Goal: Find contact information: Find contact information

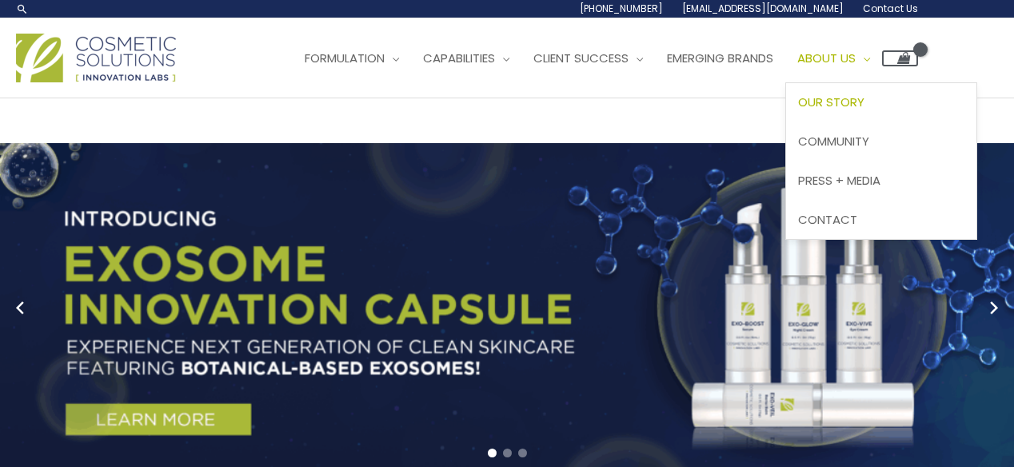
click at [861, 102] on span "Our Story" at bounding box center [831, 102] width 66 height 17
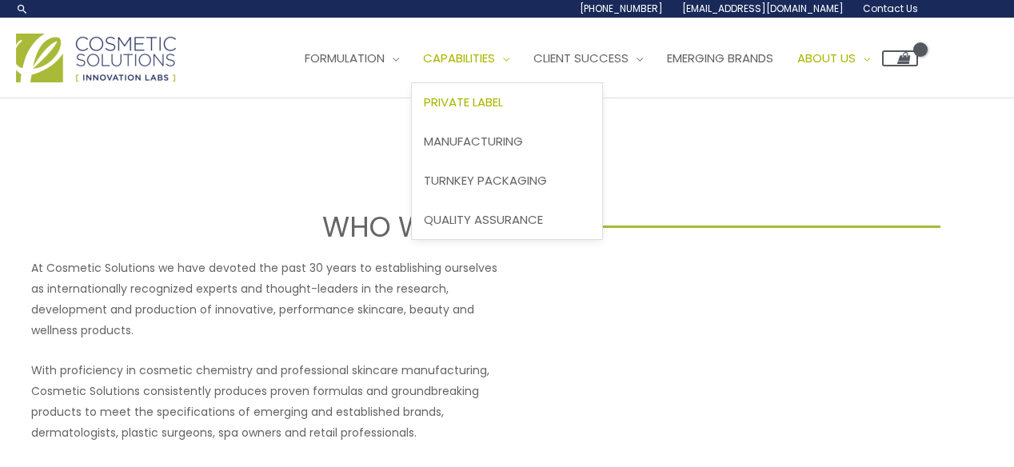
click at [503, 97] on span "Private Label" at bounding box center [463, 102] width 79 height 17
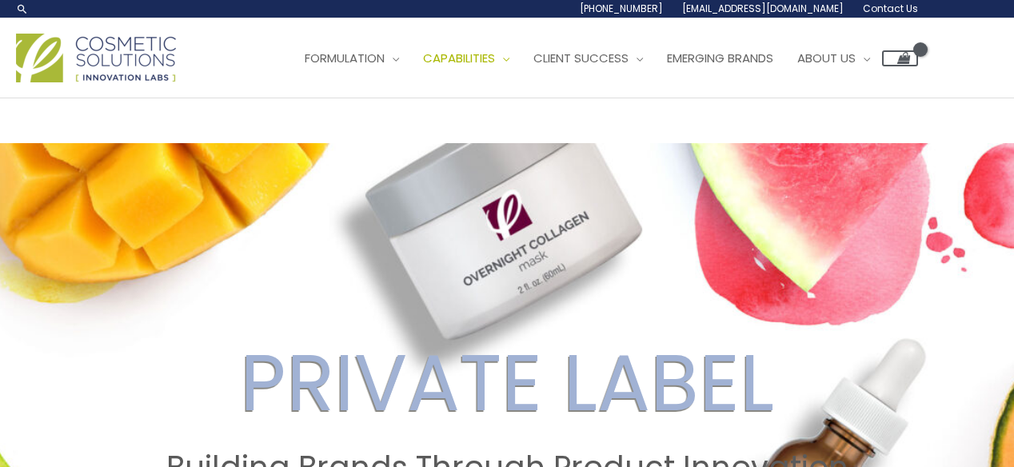
click at [880, 6] on span "Contact Us" at bounding box center [890, 9] width 55 height 14
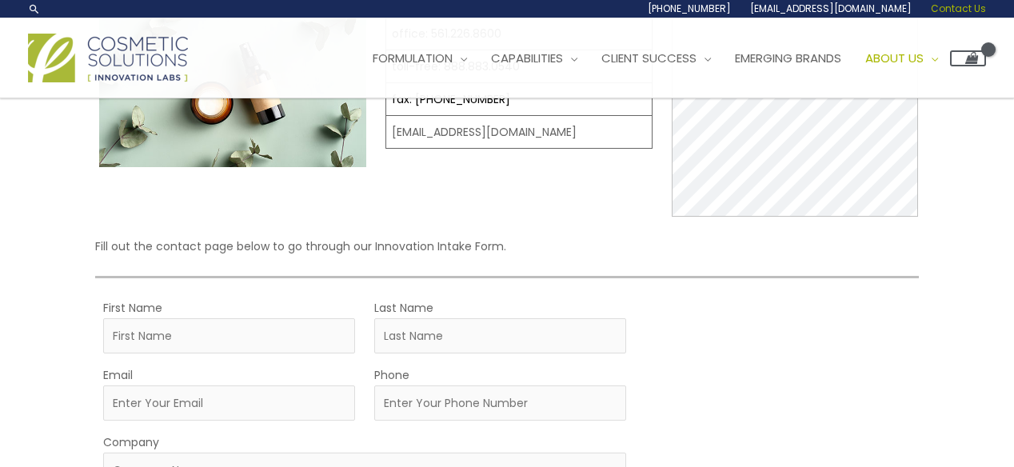
scroll to position [25, 0]
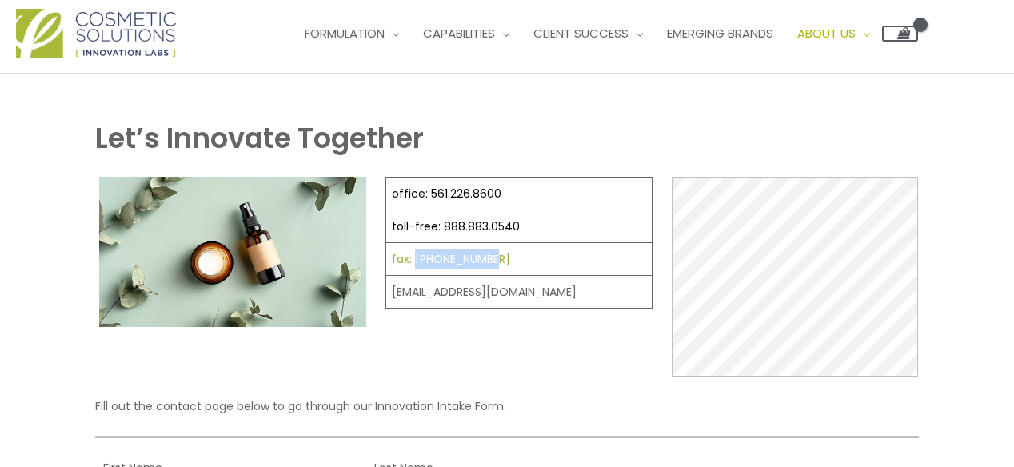
drag, startPoint x: 501, startPoint y: 256, endPoint x: 415, endPoint y: 255, distance: 85.6
click at [413, 257] on td "fax: 561.226.8700" at bounding box center [519, 259] width 266 height 33
copy link "561.226.8700"
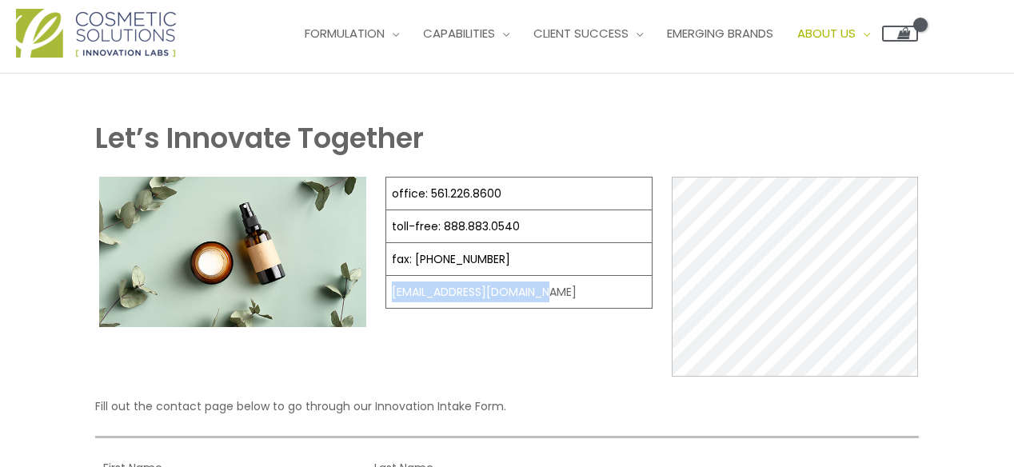
drag, startPoint x: 541, startPoint y: 289, endPoint x: 384, endPoint y: 293, distance: 157.6
click at [386, 293] on td "[EMAIL_ADDRESS][DOMAIN_NAME]" at bounding box center [519, 292] width 266 height 33
copy td "[EMAIL_ADDRESS][DOMAIN_NAME]"
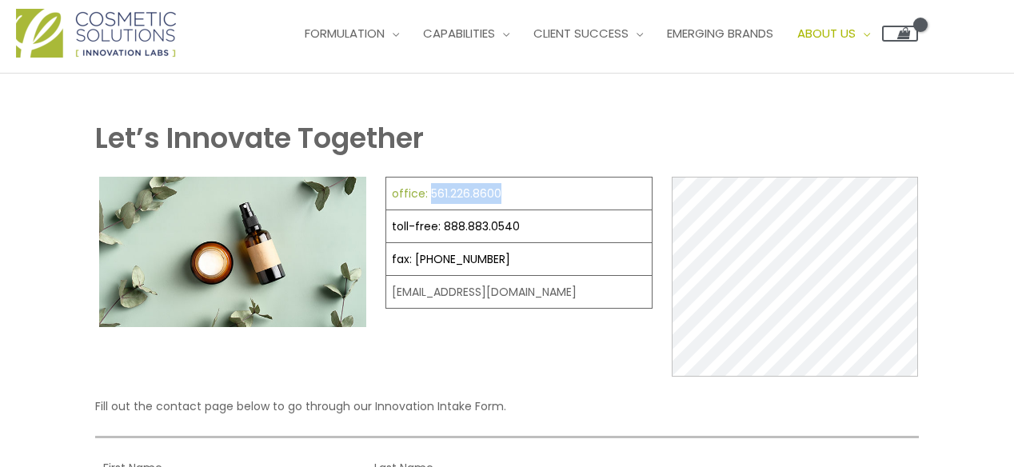
drag, startPoint x: 506, startPoint y: 190, endPoint x: 429, endPoint y: 190, distance: 77.6
click at [429, 190] on td "office: 561.226.8600" at bounding box center [519, 194] width 266 height 33
copy link "561.226.8600"
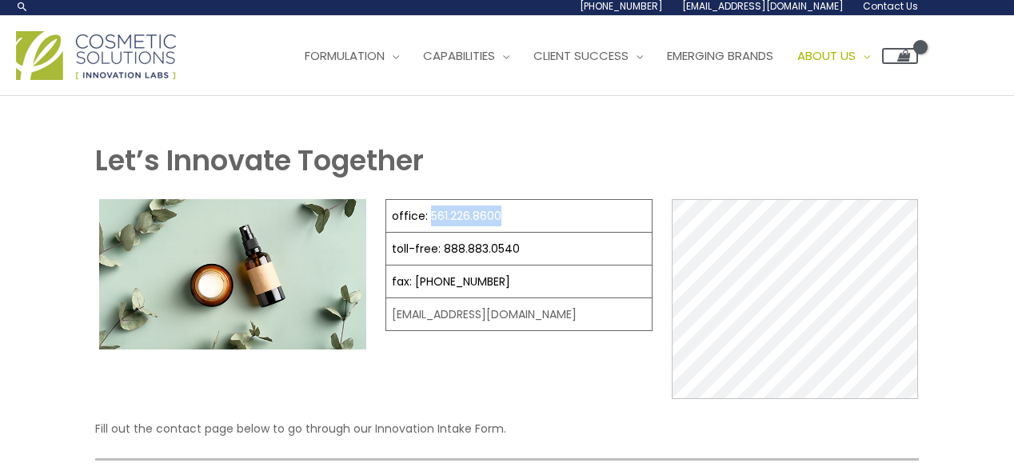
scroll to position [0, 0]
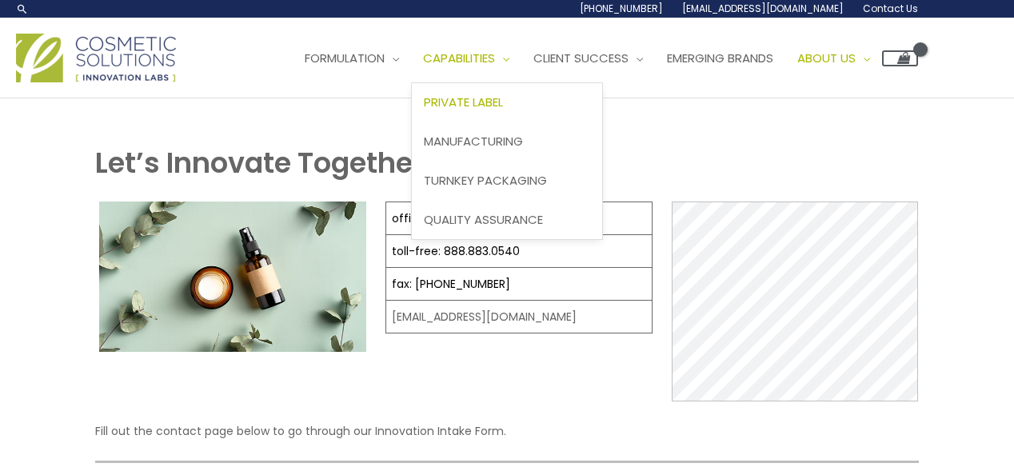
click at [503, 99] on span "Private Label" at bounding box center [463, 102] width 79 height 17
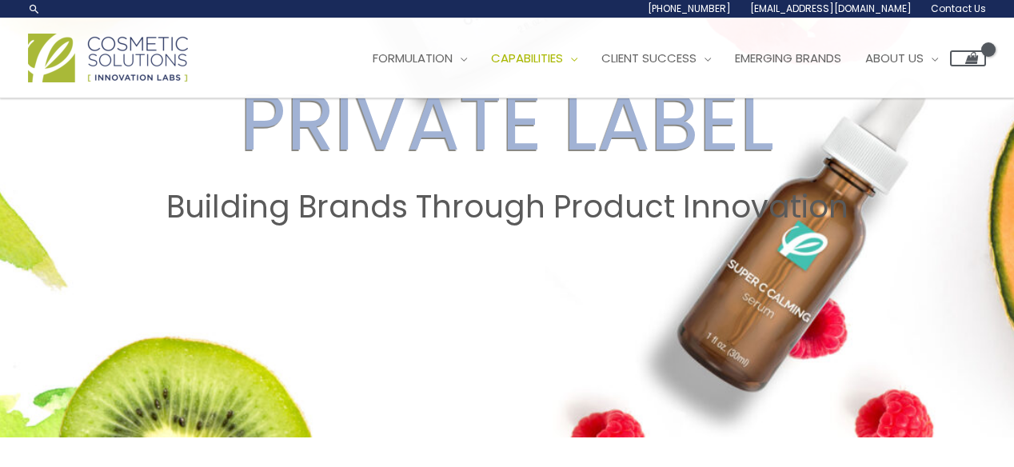
scroll to position [160, 0]
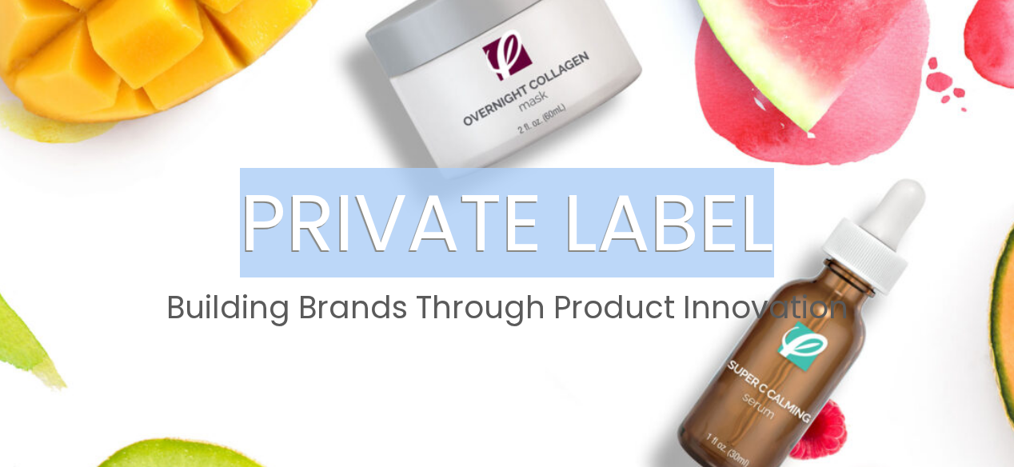
drag, startPoint x: 248, startPoint y: 215, endPoint x: 766, endPoint y: 222, distance: 518.3
click at [766, 222] on h2 "PRIVATE LABEL" at bounding box center [507, 223] width 984 height 94
copy h2 "PRIVATE LABEL"
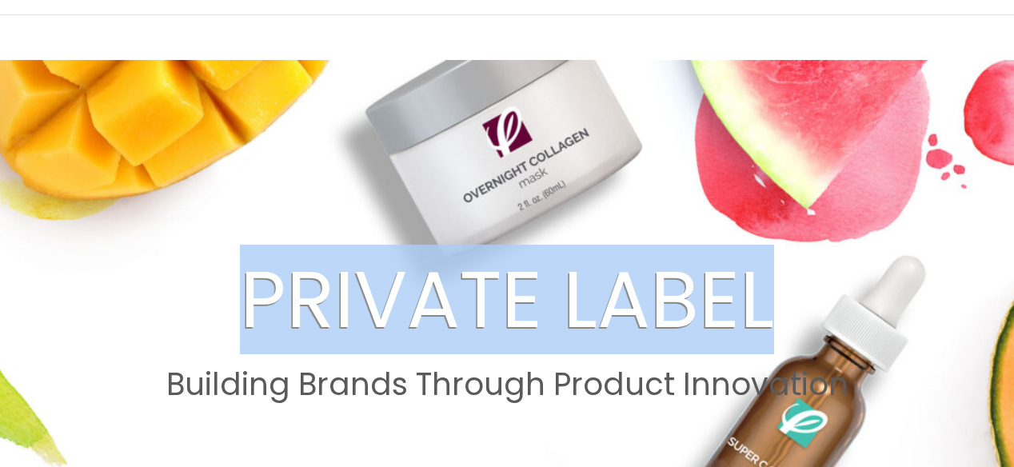
scroll to position [0, 0]
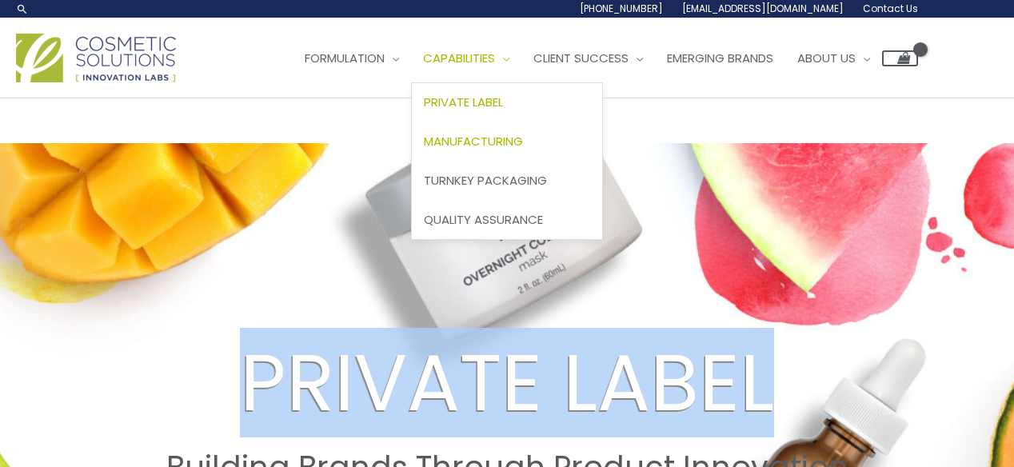
click at [515, 141] on span "Manufacturing" at bounding box center [473, 141] width 99 height 17
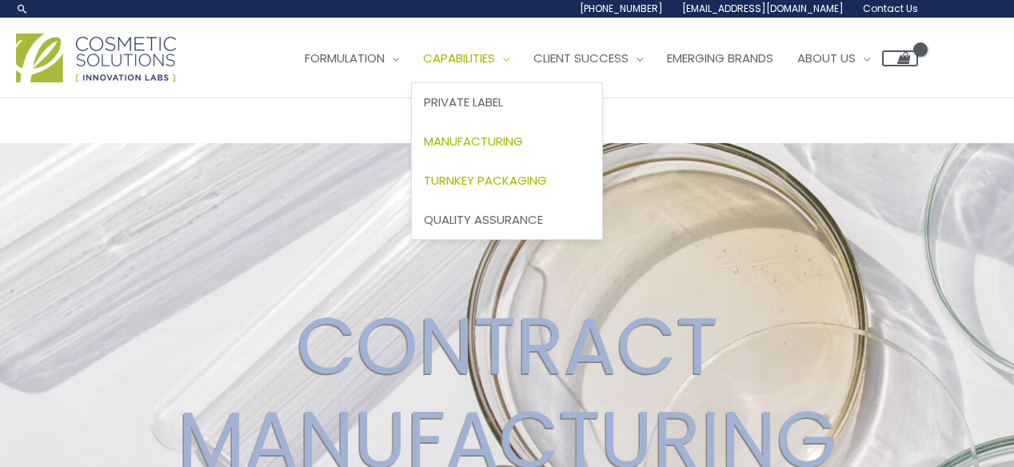
click at [497, 179] on span "Turnkey Packaging" at bounding box center [485, 180] width 123 height 17
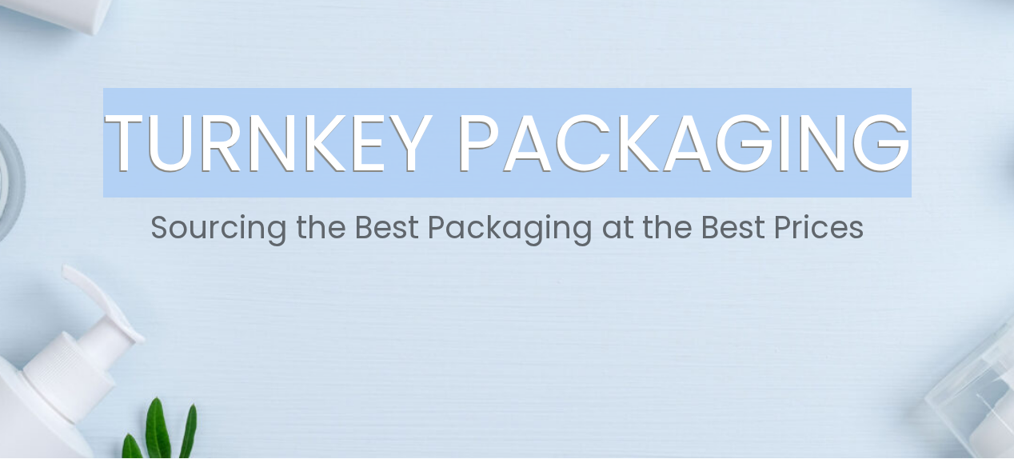
drag, startPoint x: 110, startPoint y: 142, endPoint x: 897, endPoint y: 178, distance: 787.0
click at [897, 178] on h2 "TURNKEY PACKAGING" at bounding box center [507, 143] width 984 height 94
copy h2 "TURNKEY PACKAGING"
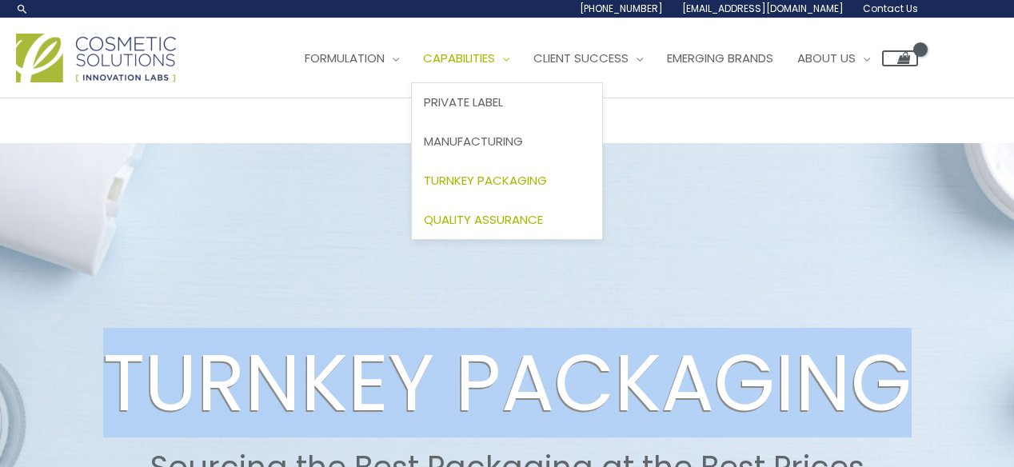
click at [509, 217] on span "Quality Assurance" at bounding box center [483, 219] width 119 height 17
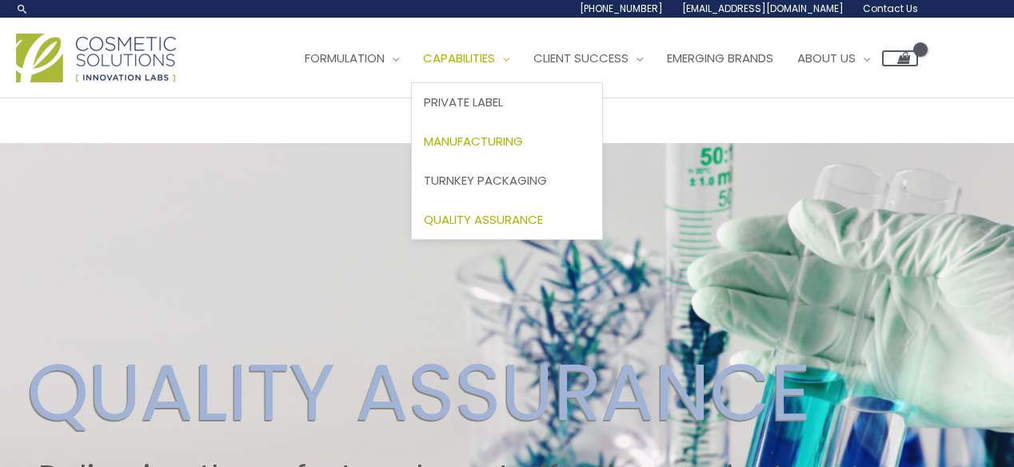
click at [503, 138] on span "Manufacturing" at bounding box center [473, 141] width 99 height 17
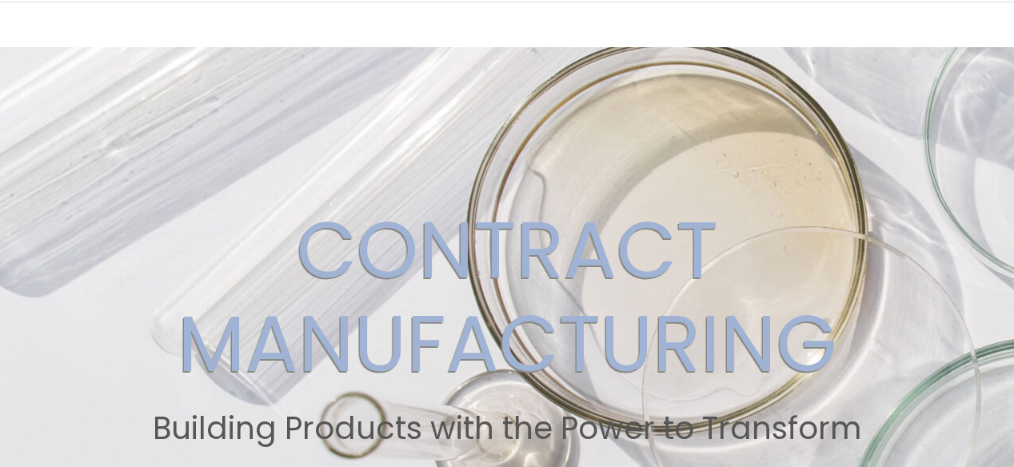
scroll to position [160, 0]
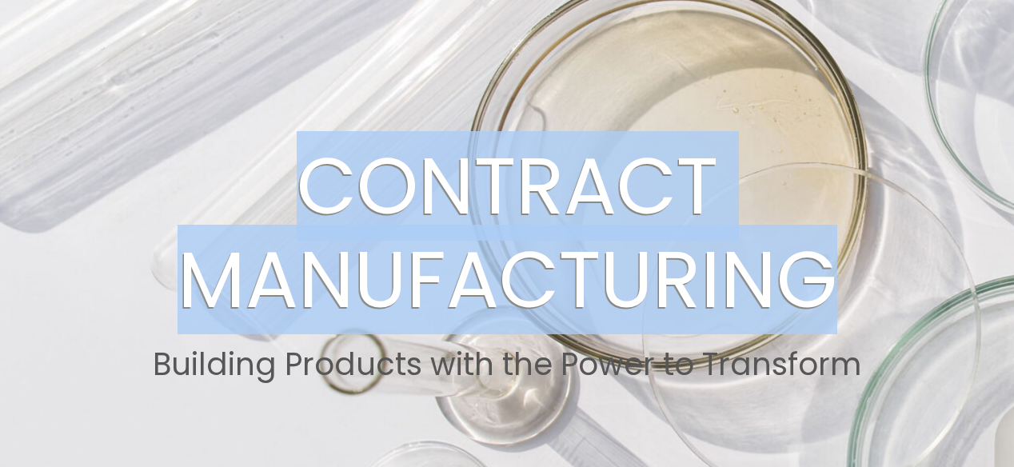
drag, startPoint x: 301, startPoint y: 194, endPoint x: 830, endPoint y: 290, distance: 538.1
click at [830, 290] on h2 "CONTRACT MANUFACTURING" at bounding box center [507, 233] width 984 height 188
copy h2 "CONTRACT MANUFACTURING"
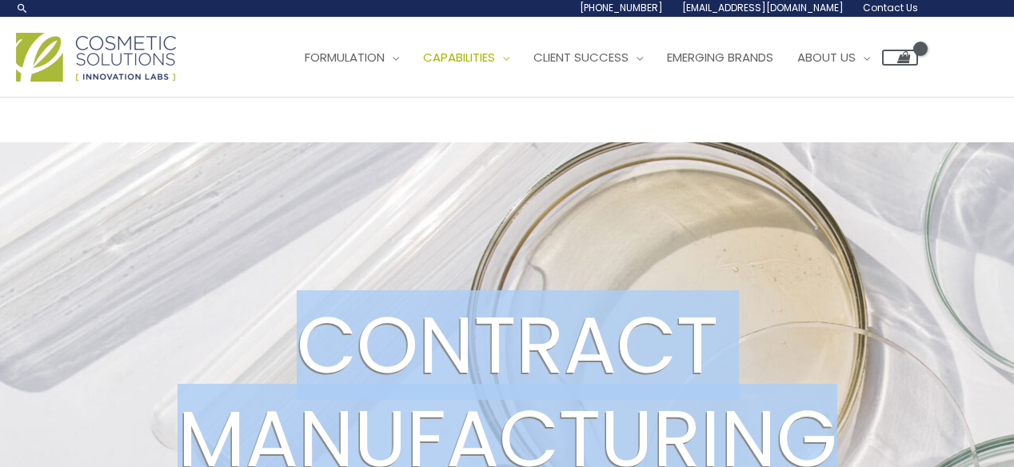
scroll to position [0, 0]
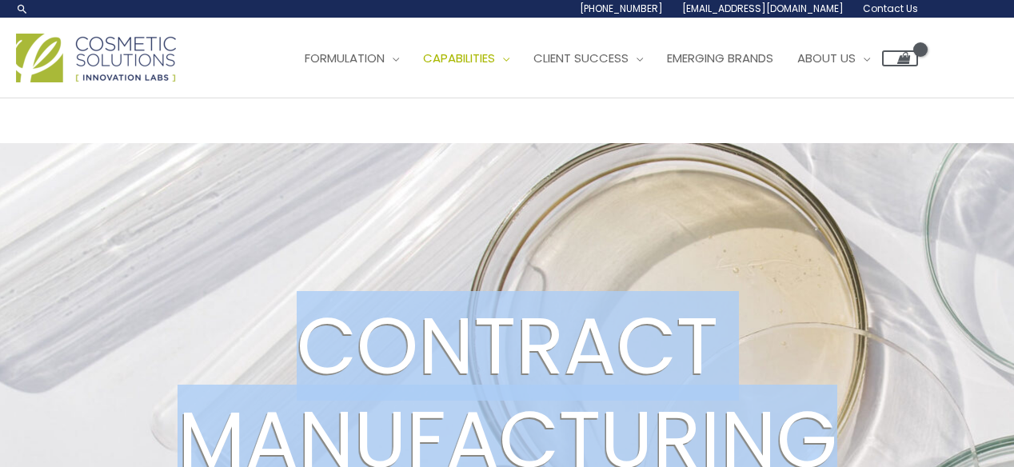
click at [897, 6] on span "Contact Us" at bounding box center [890, 9] width 55 height 14
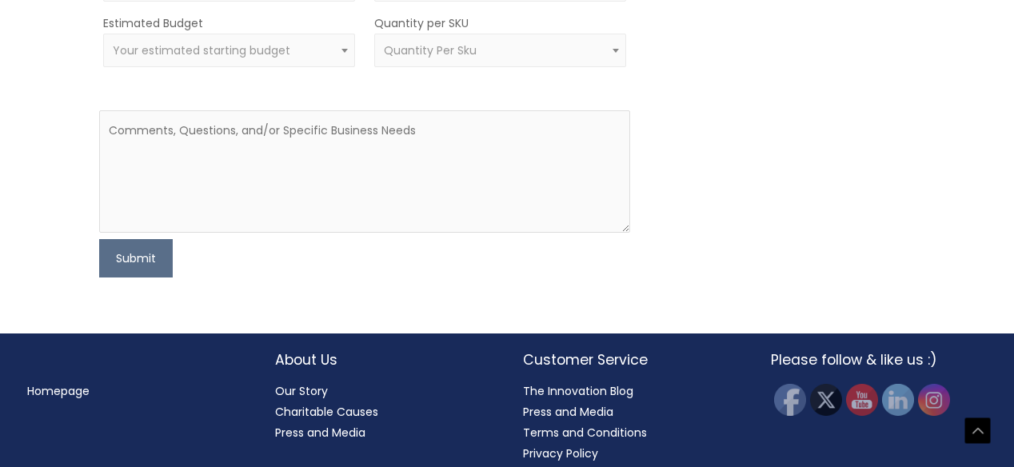
scroll to position [745, 0]
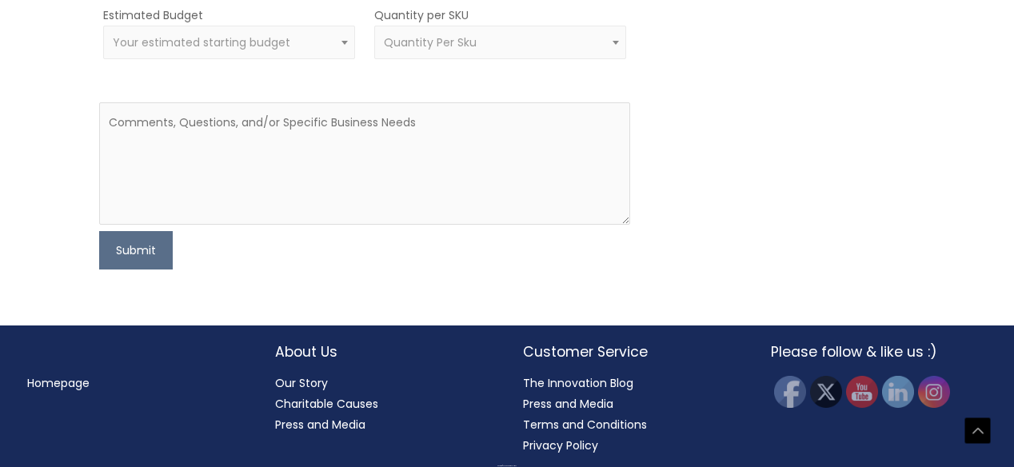
click at [557, 440] on link "Privacy Policy" at bounding box center [560, 445] width 75 height 16
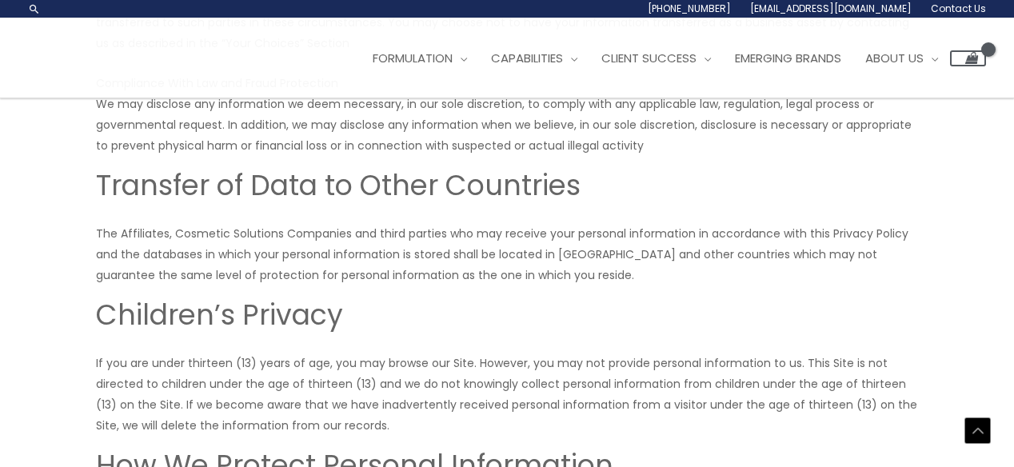
scroll to position [2231, 0]
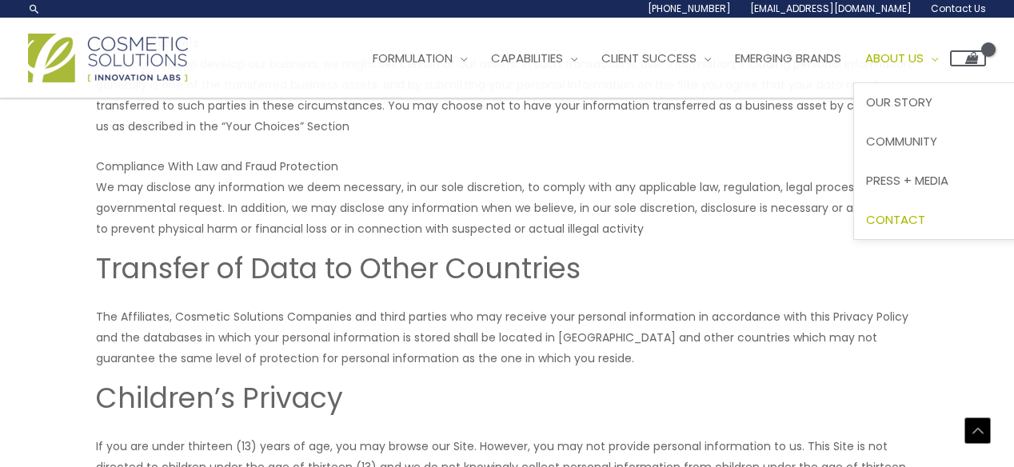
click at [925, 220] on span "Contact" at bounding box center [895, 219] width 59 height 17
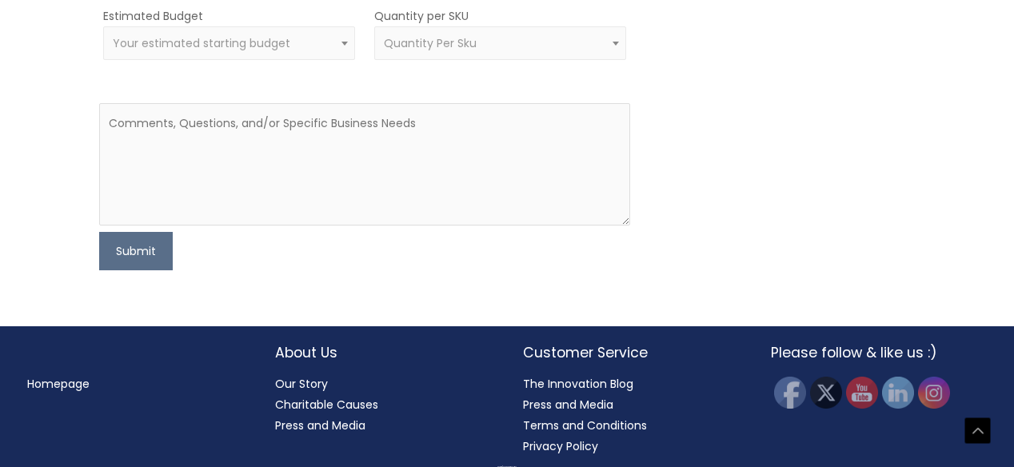
scroll to position [745, 0]
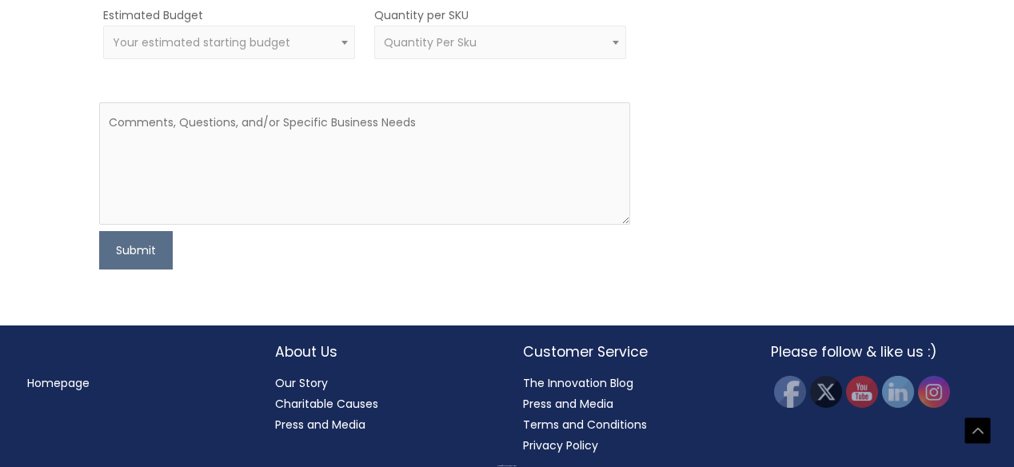
click at [613, 419] on link "Terms and Conditions" at bounding box center [585, 425] width 124 height 16
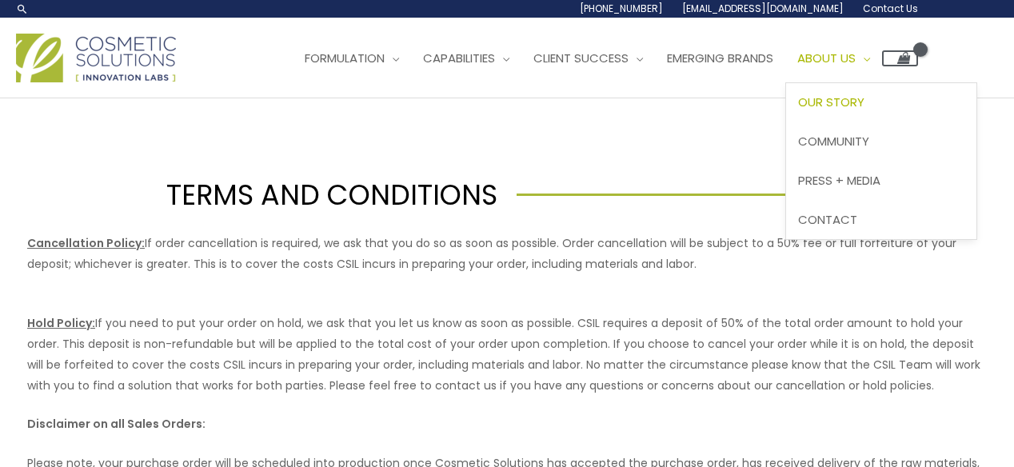
click at [864, 106] on span "Our Story" at bounding box center [831, 102] width 66 height 17
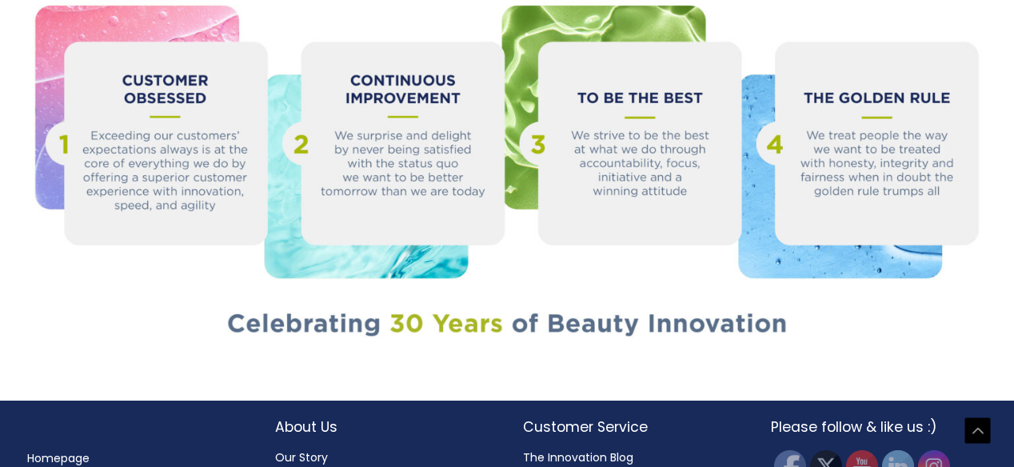
scroll to position [1821, 0]
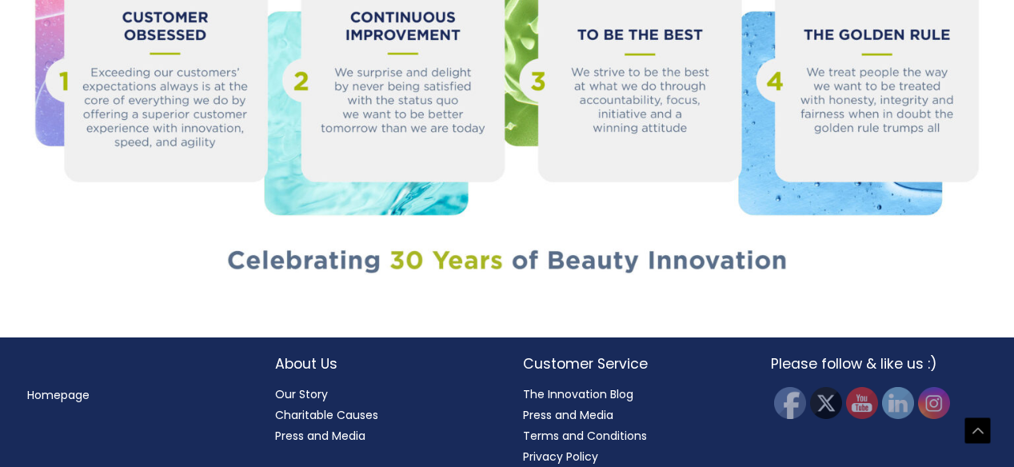
click at [57, 387] on link "Homepage" at bounding box center [58, 395] width 62 height 16
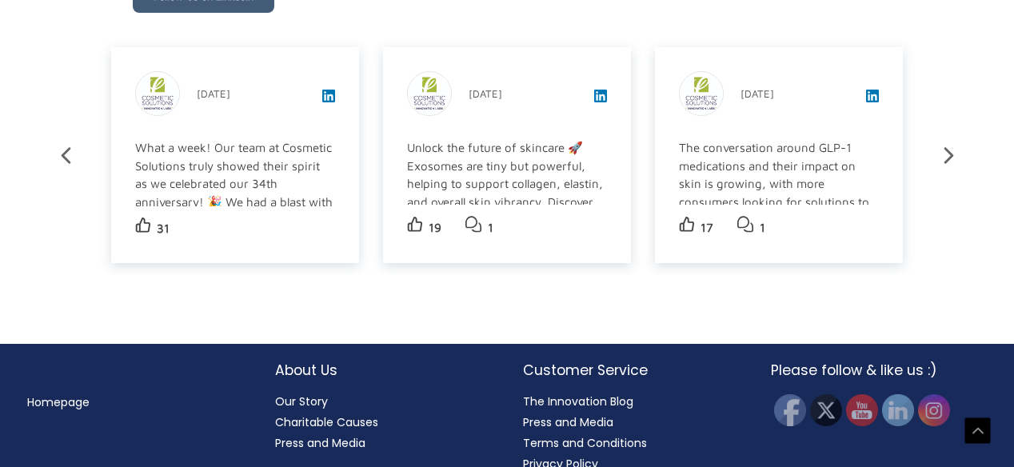
scroll to position [2816, 0]
